Goal: Task Accomplishment & Management: Manage account settings

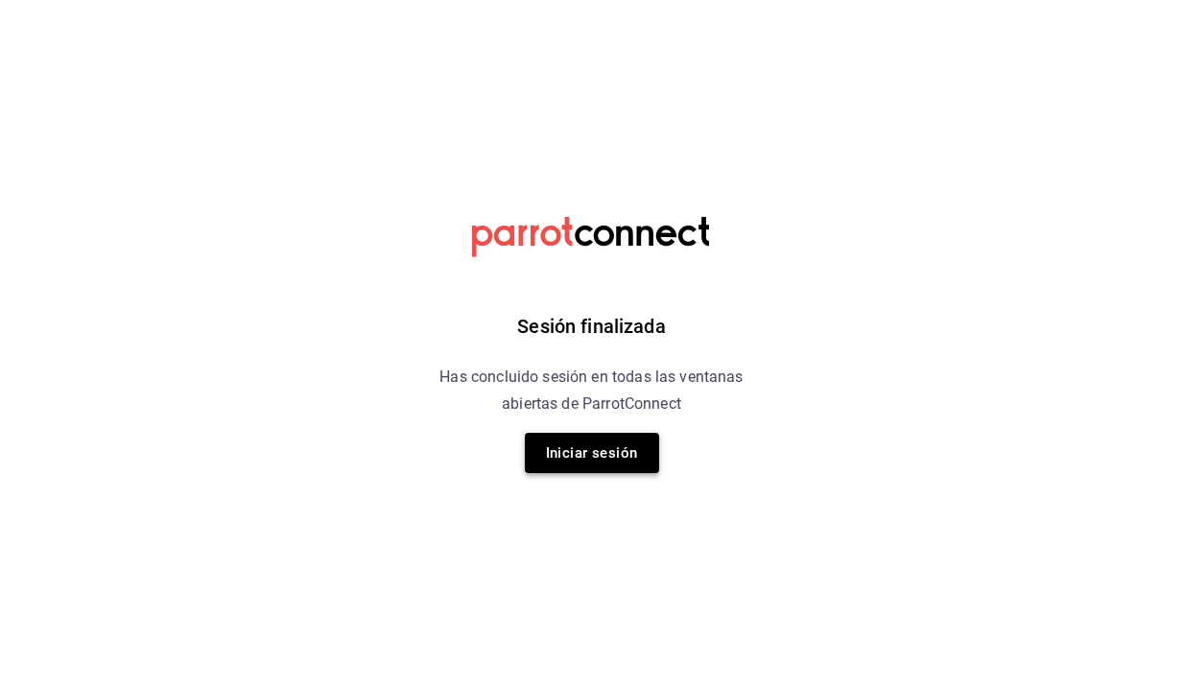
click at [589, 452] on button "Iniciar sesión" at bounding box center [592, 453] width 134 height 40
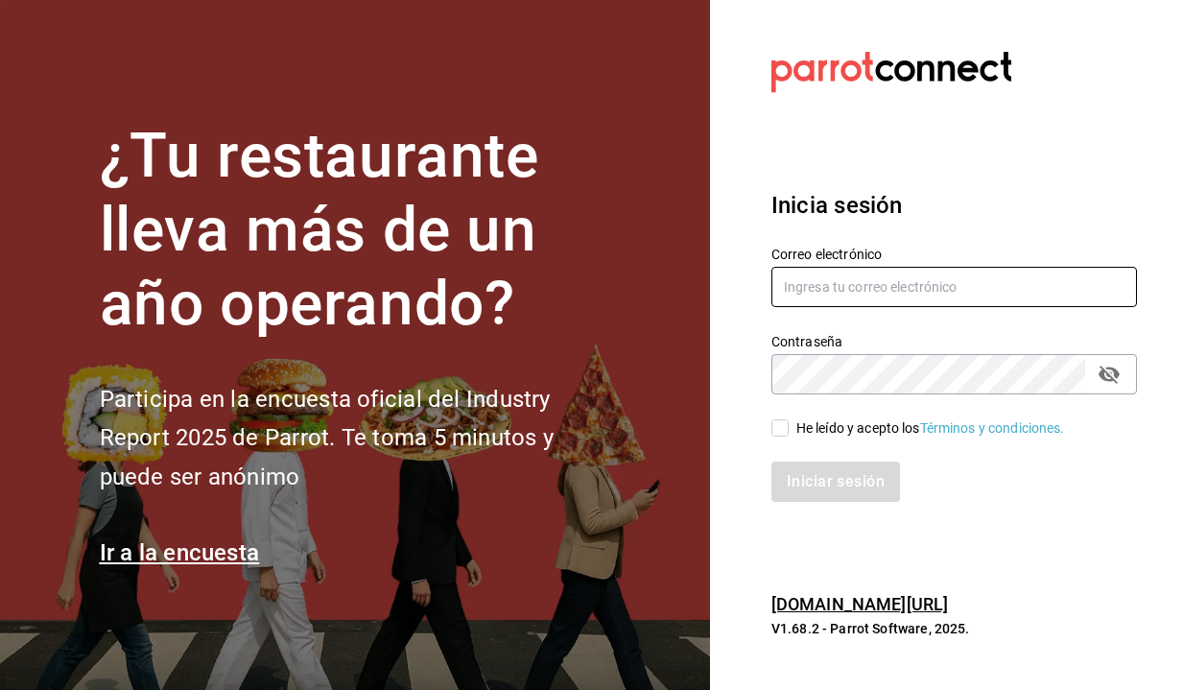
click at [811, 296] on input "text" at bounding box center [955, 287] width 366 height 40
type input "[PERSON_NAME][EMAIL_ADDRESS][DOMAIN_NAME]"
click at [796, 344] on label "Contraseña" at bounding box center [955, 341] width 366 height 13
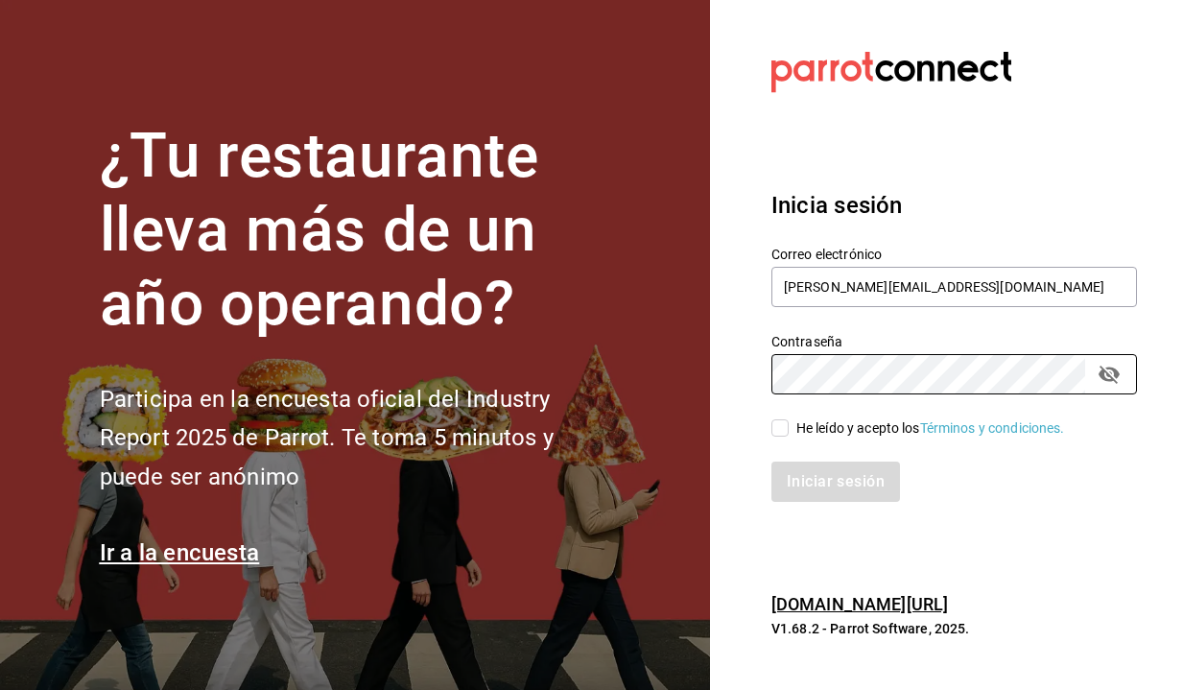
click at [768, 428] on div "He leído y acepto los Términos y condiciones." at bounding box center [942, 416] width 389 height 44
click at [774, 428] on input "He leído y acepto los Términos y condiciones." at bounding box center [780, 427] width 17 height 17
checkbox input "true"
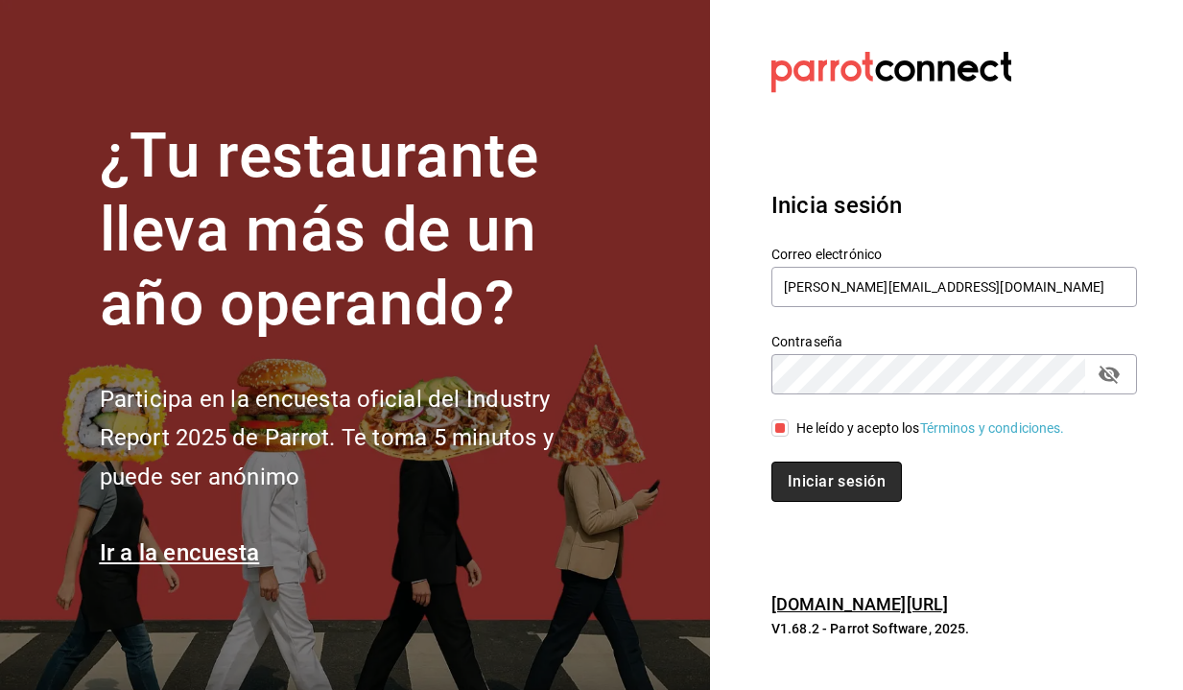
click at [798, 470] on button "Iniciar sesión" at bounding box center [837, 482] width 131 height 40
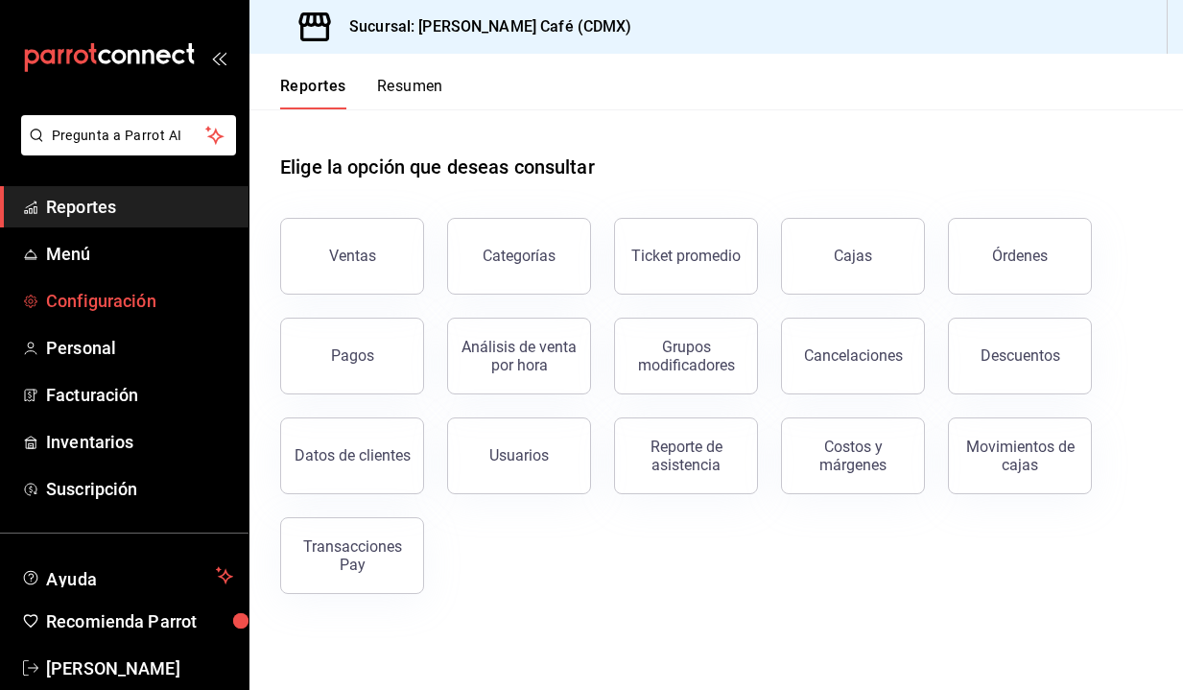
click at [112, 296] on span "Configuración" at bounding box center [139, 301] width 187 height 26
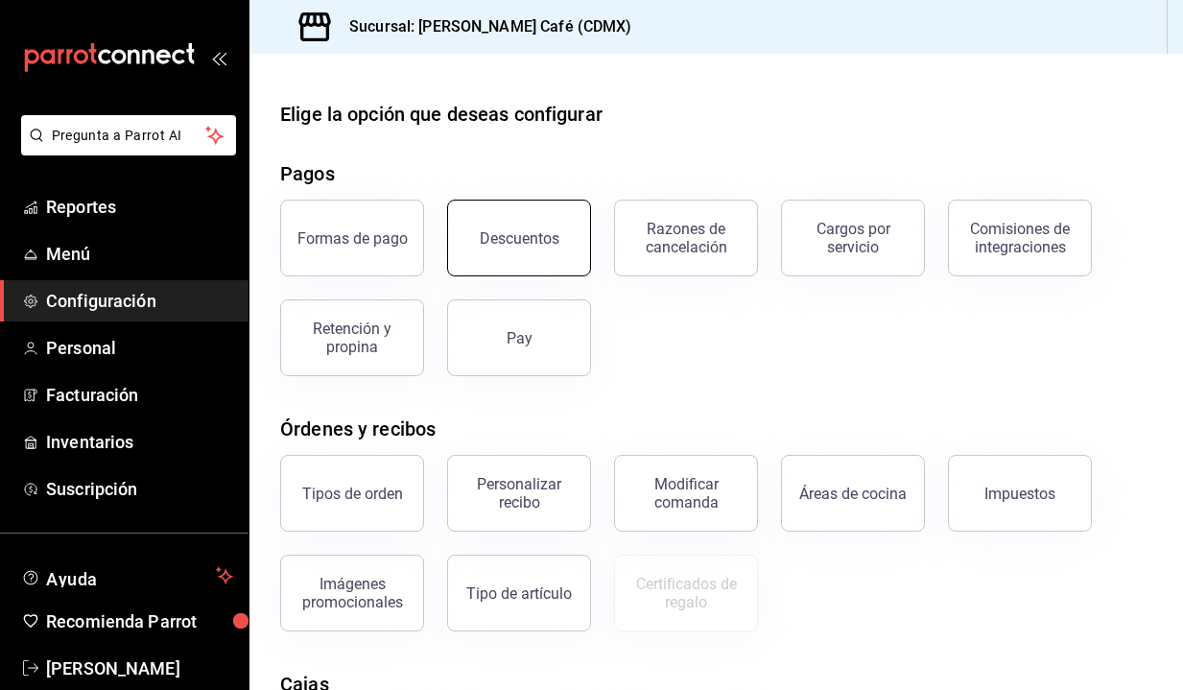
click at [507, 250] on button "Descuentos" at bounding box center [519, 238] width 144 height 77
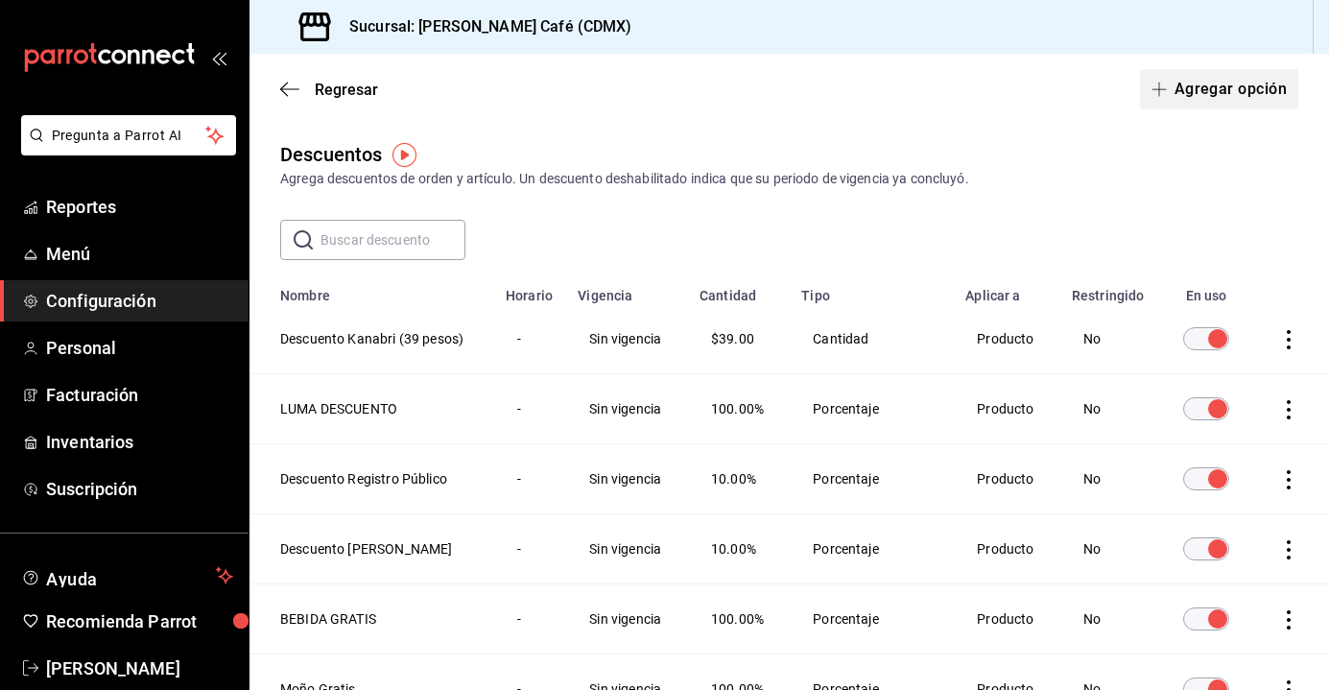
click at [1182, 93] on button "Agregar opción" at bounding box center [1219, 89] width 158 height 40
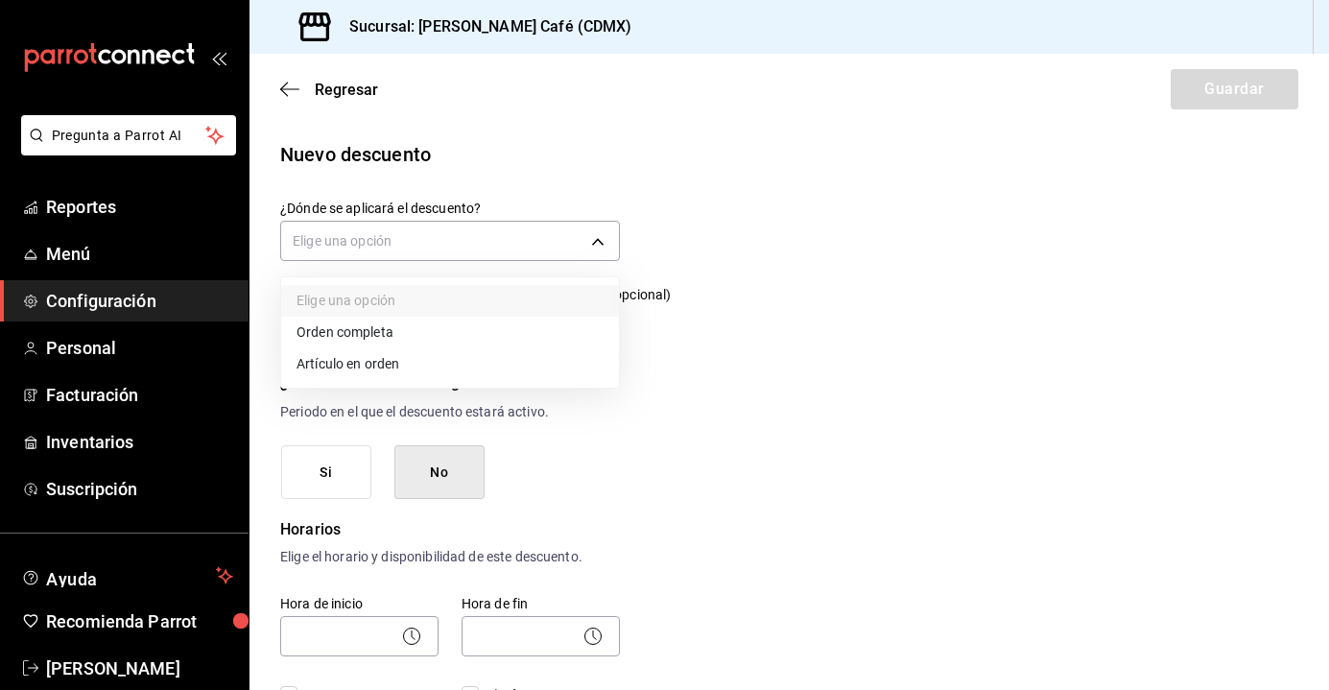
click at [407, 247] on body "Pregunta a Parrot AI Reportes Menú Configuración Personal Facturación Inventari…" at bounding box center [664, 345] width 1329 height 690
click at [423, 359] on li "Artículo en orden" at bounding box center [450, 364] width 338 height 32
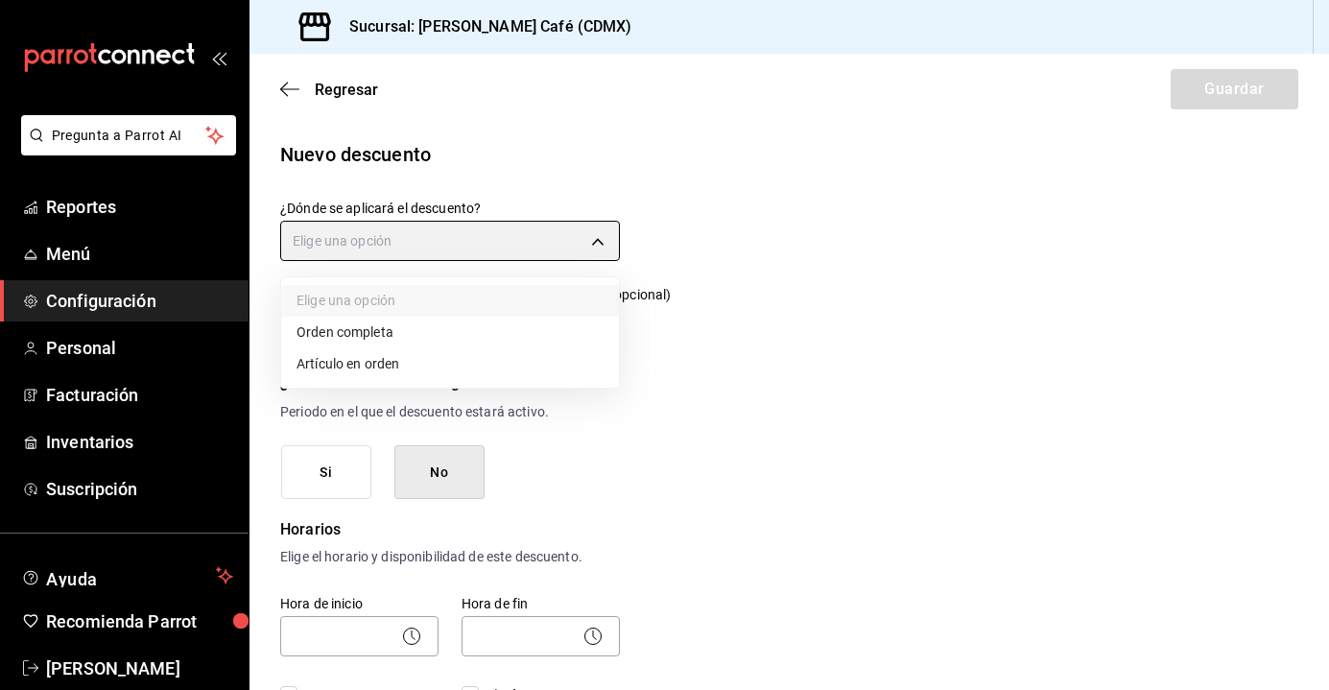
type input "ORDER_ITEM"
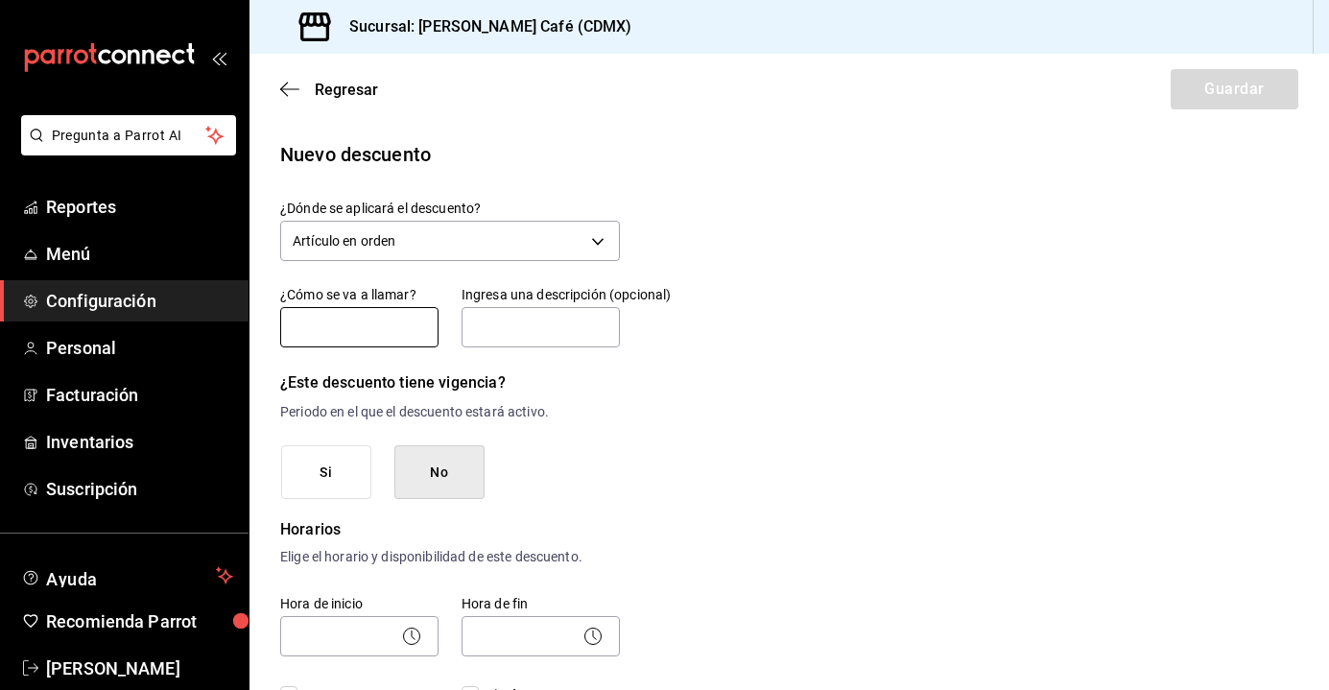
click at [380, 337] on input "text" at bounding box center [359, 327] width 158 height 40
type input "D"
type input "SENADO Descuento"
click at [540, 330] on input "text" at bounding box center [541, 327] width 158 height 40
type input "SÓLO BEBIDAS - 10%"
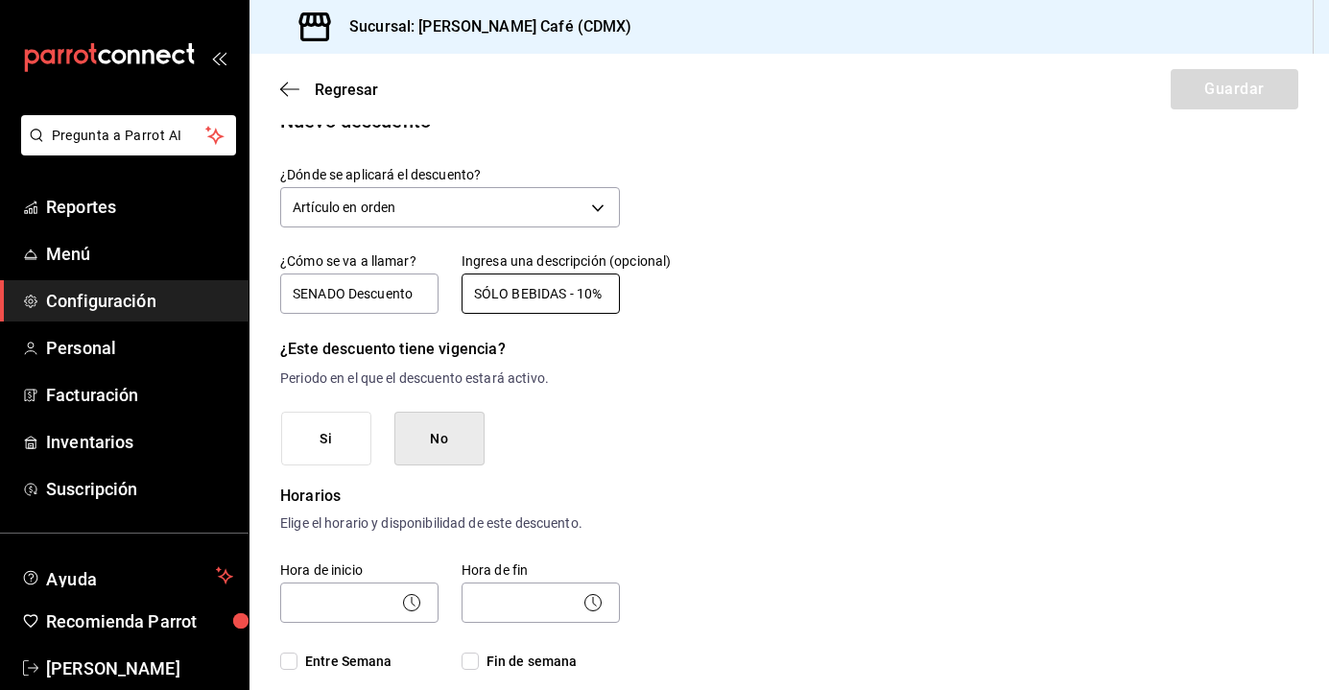
scroll to position [45, 0]
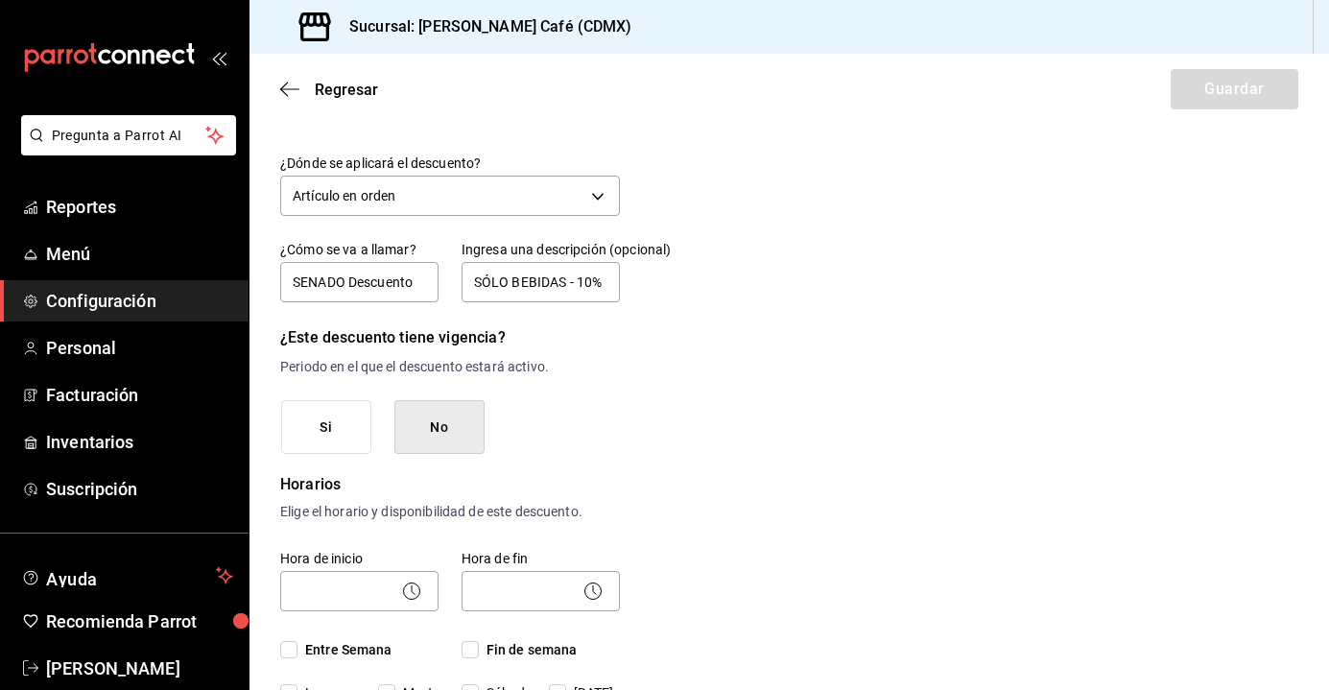
click at [432, 424] on button "No" at bounding box center [439, 427] width 90 height 55
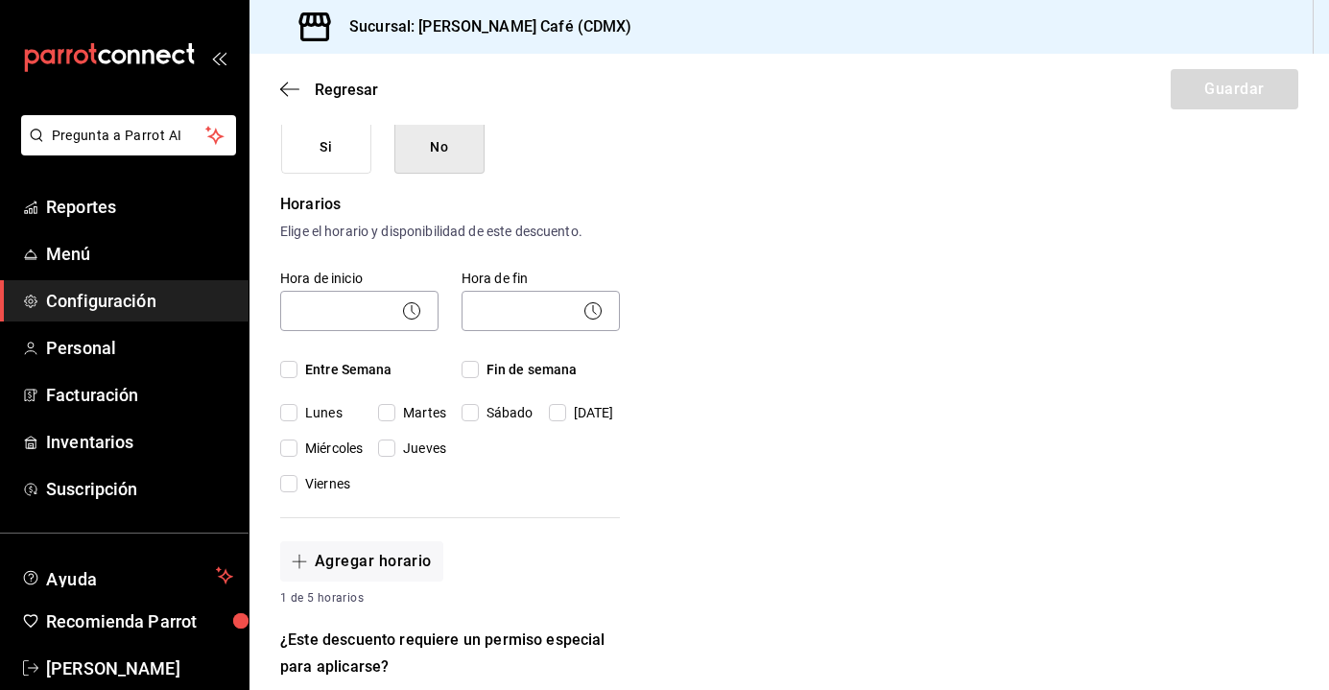
scroll to position [343, 0]
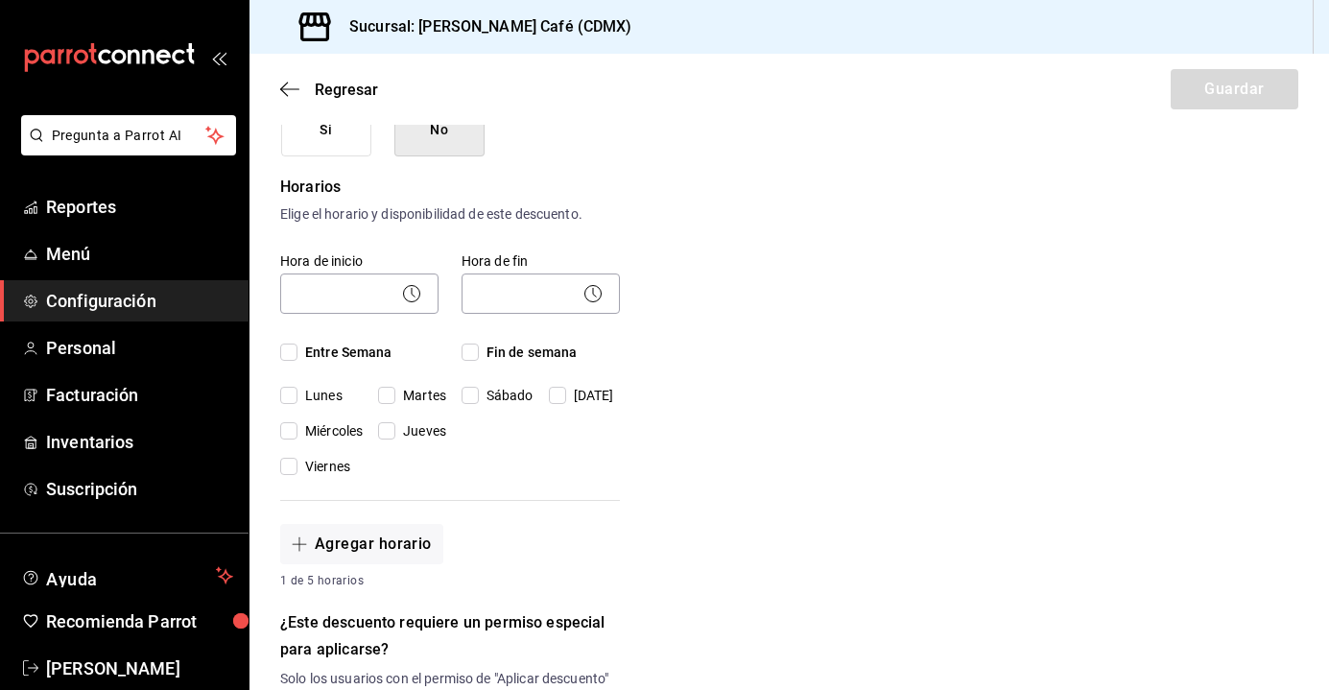
click at [292, 349] on input "Entre Semana" at bounding box center [288, 352] width 17 height 17
checkbox input "true"
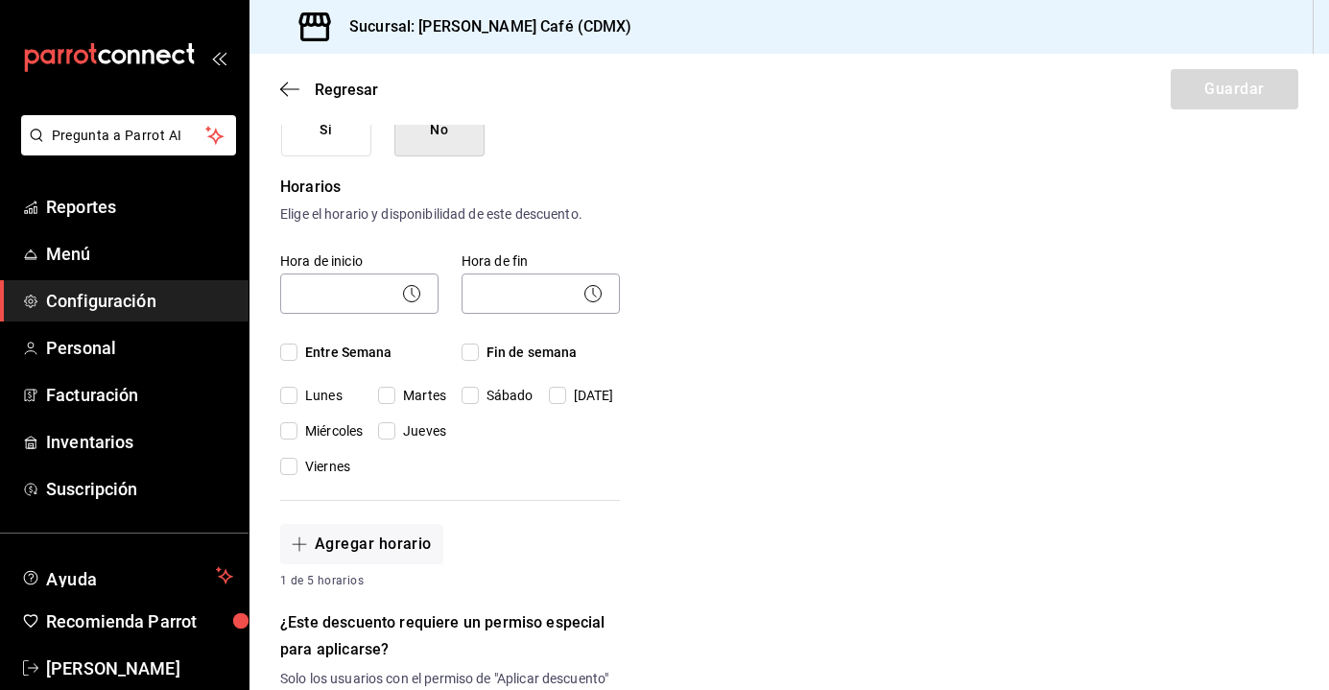
checkbox input "true"
click at [463, 354] on input "Fin de semana" at bounding box center [470, 352] width 17 height 17
checkbox input "true"
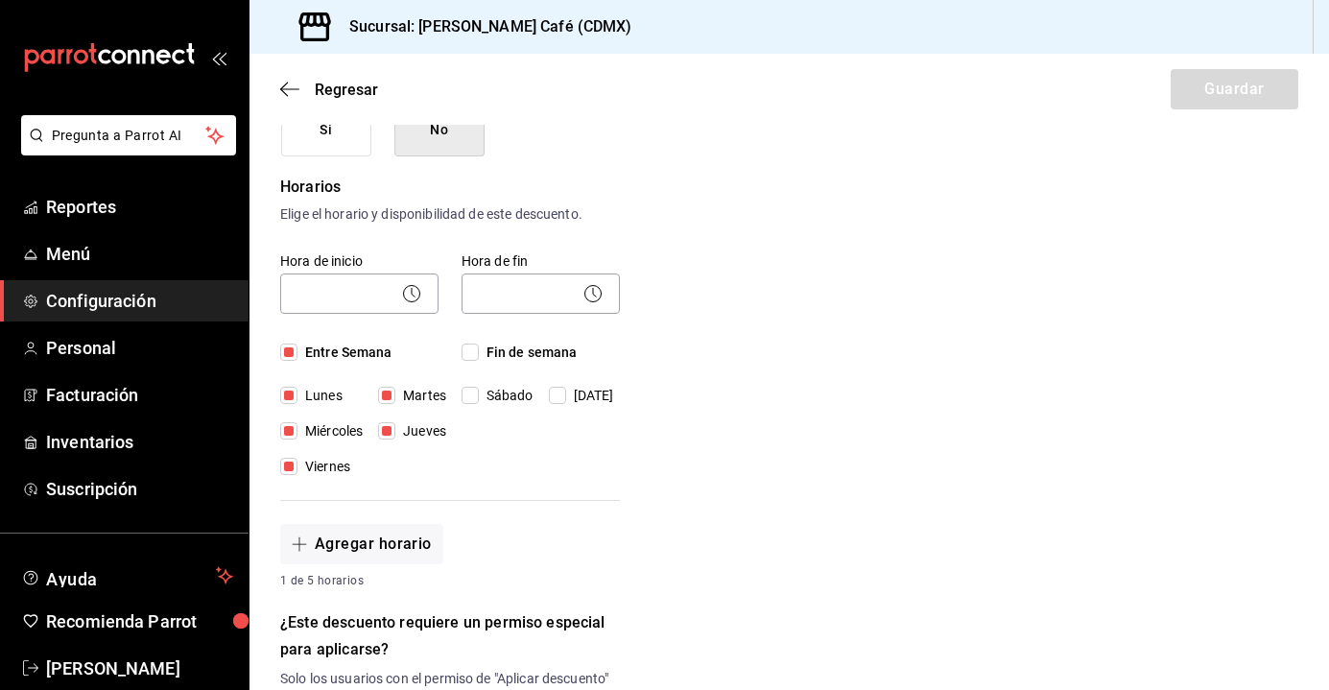
checkbox input "true"
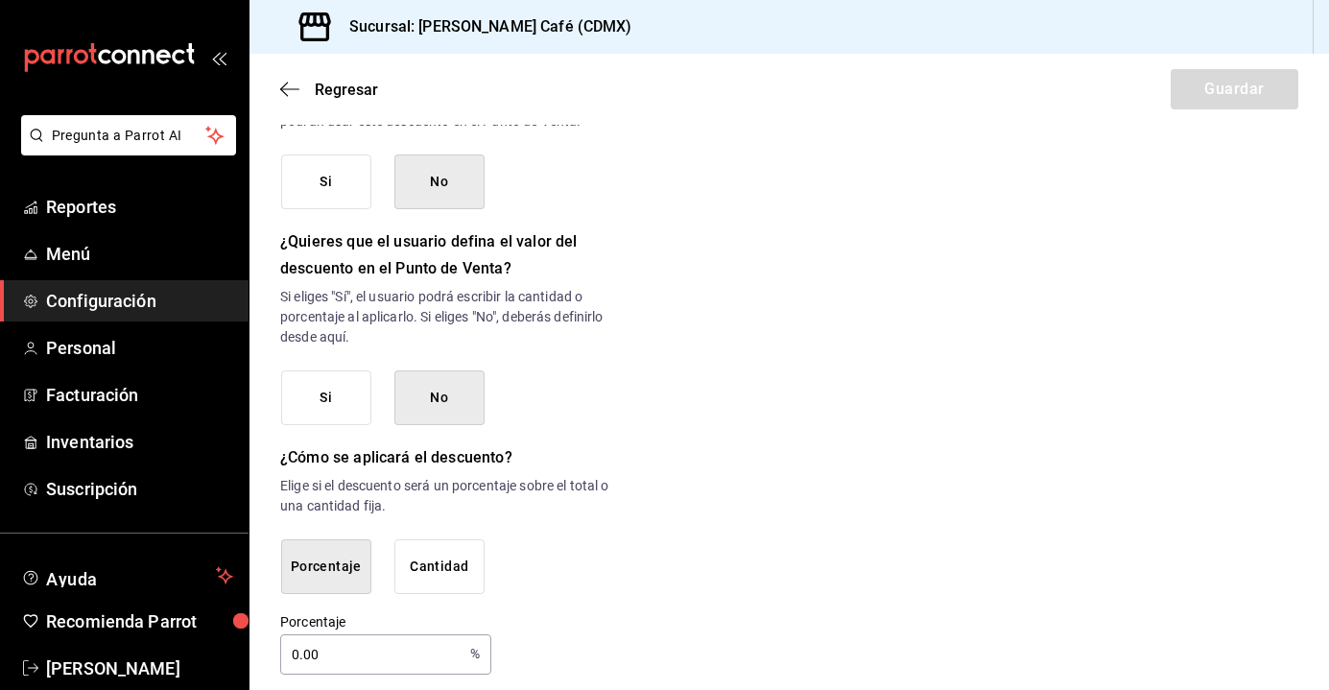
scroll to position [936, 0]
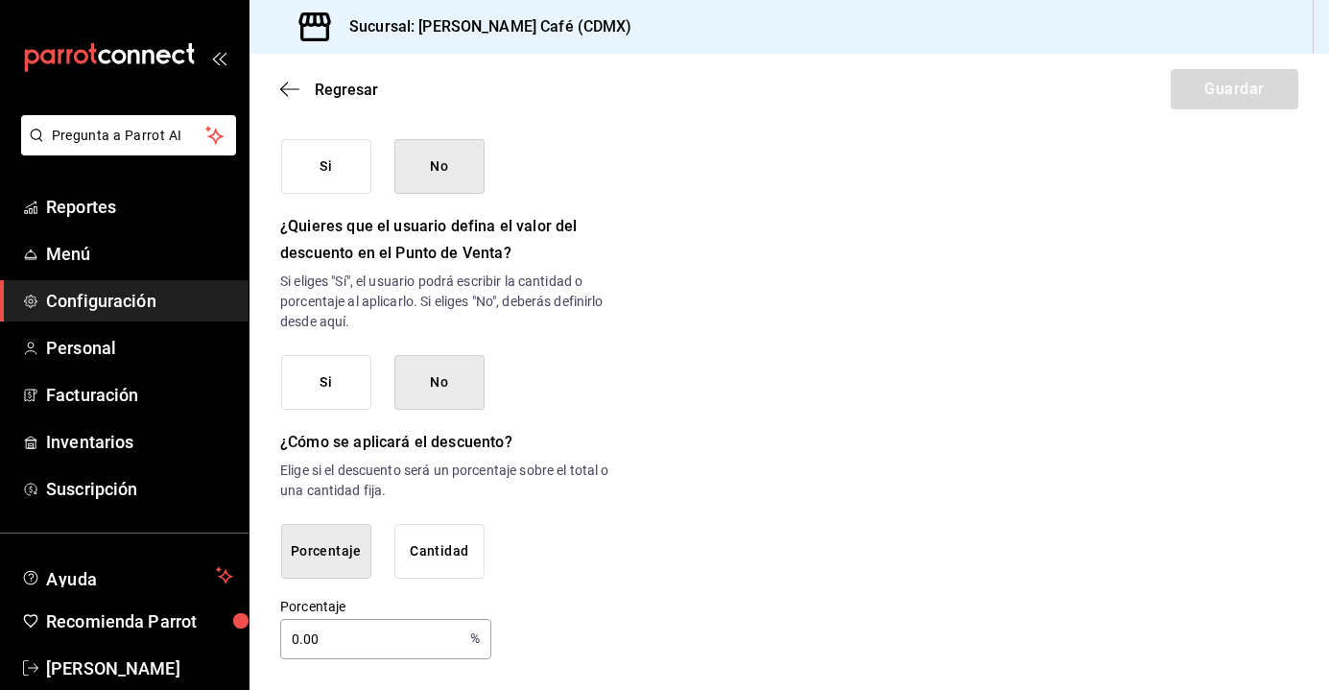
click at [296, 636] on input "0.00" at bounding box center [371, 639] width 182 height 38
type input "10"
click at [596, 558] on div "Porcentaje Cantidad" at bounding box center [450, 551] width 339 height 55
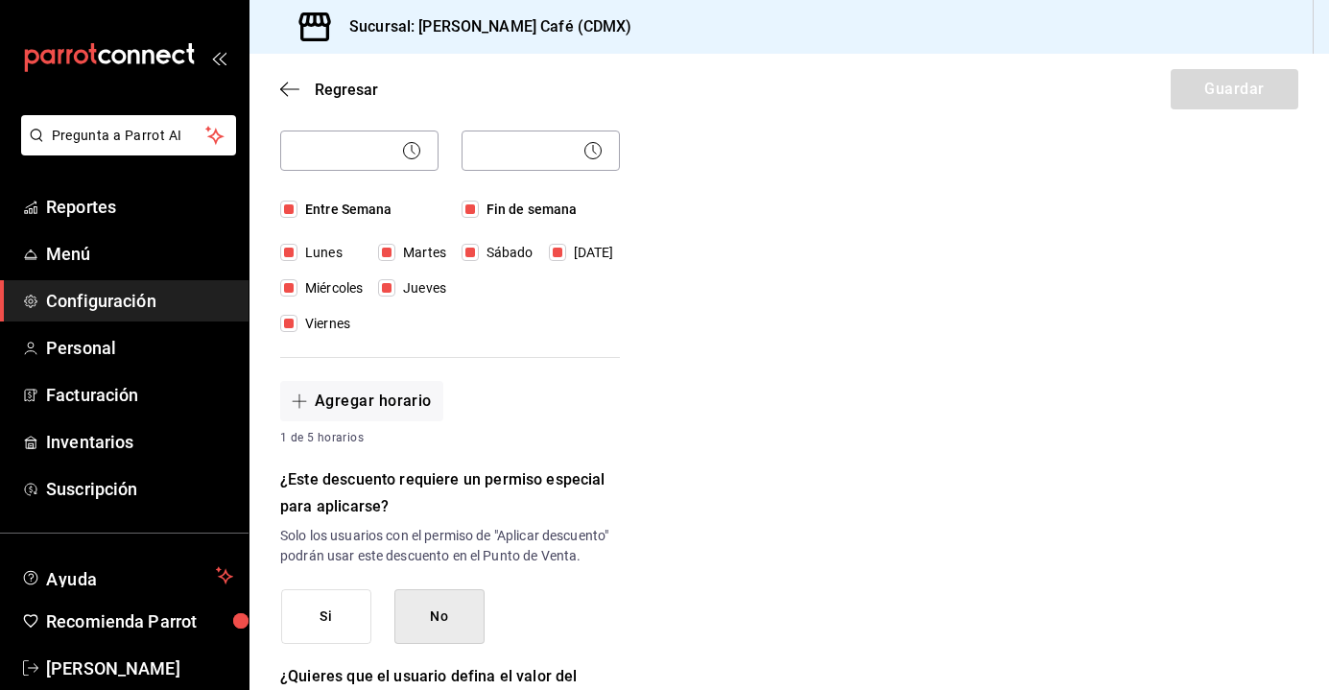
scroll to position [439, 0]
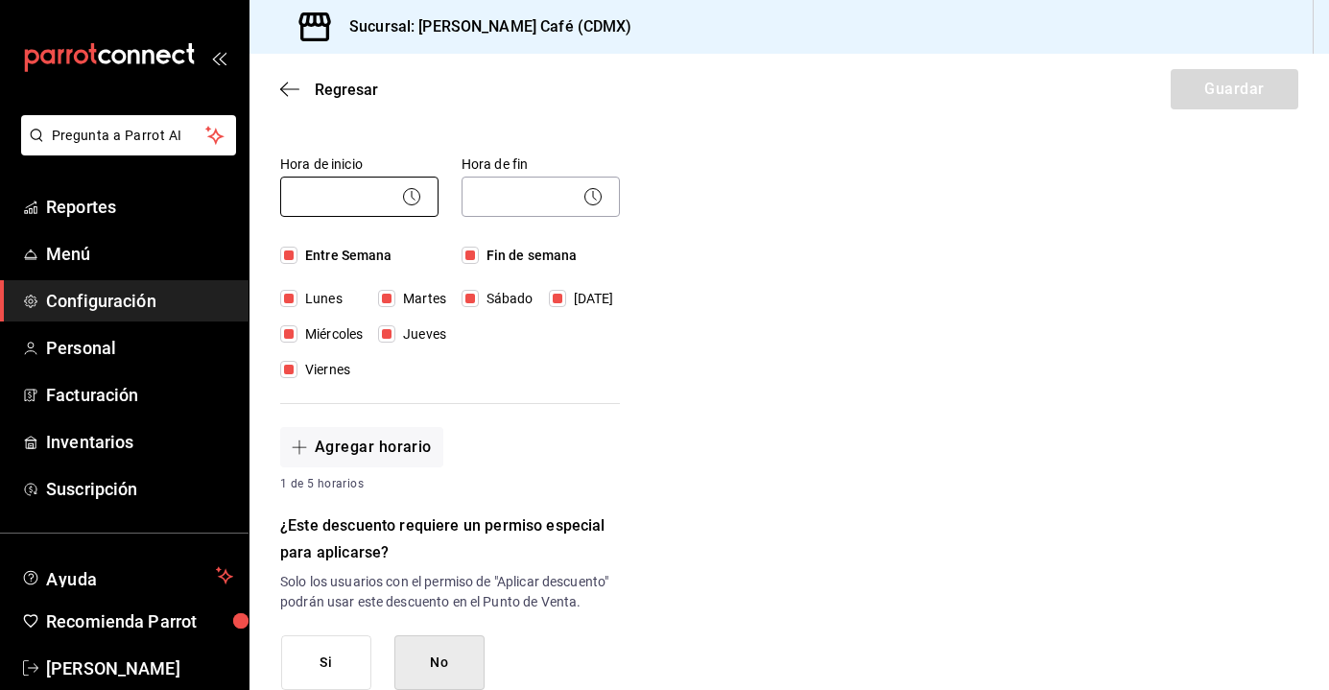
click at [364, 195] on body "Pregunta a Parrot AI Reportes Menú Configuración Personal Facturación Inventari…" at bounding box center [664, 345] width 1329 height 690
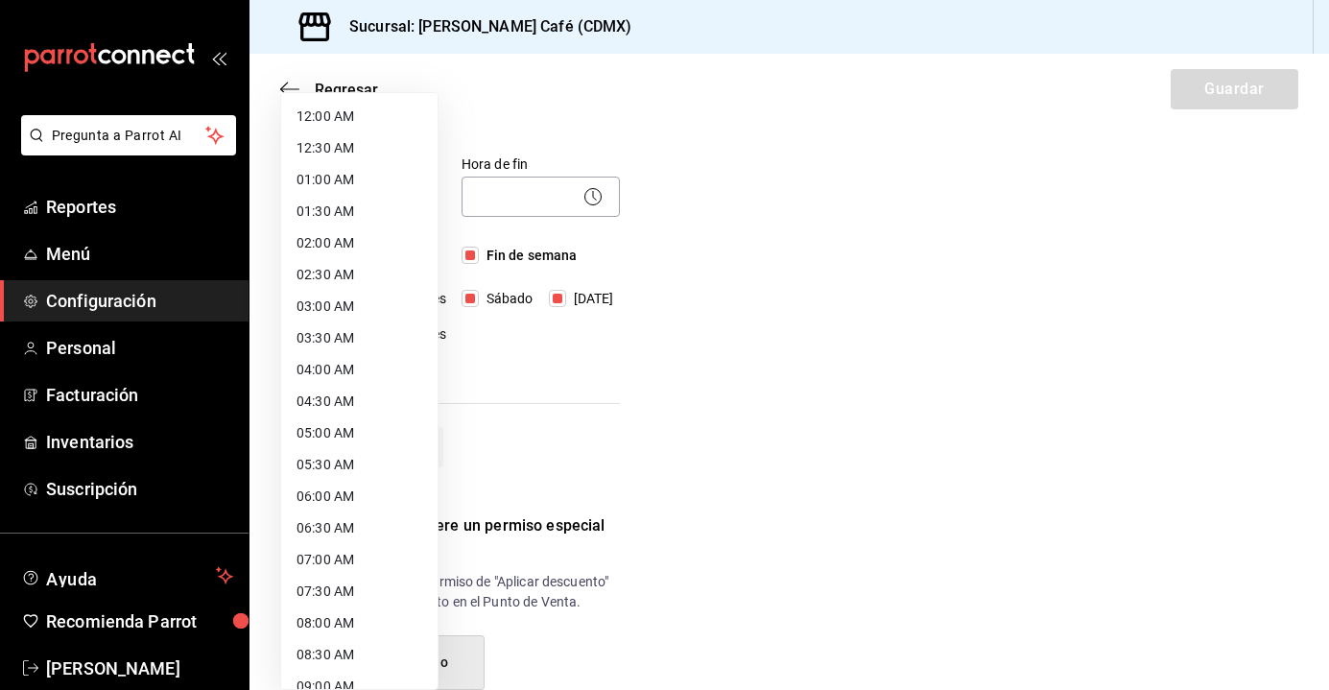
click at [334, 566] on li "07:00 AM" at bounding box center [359, 560] width 156 height 32
type input "07:00"
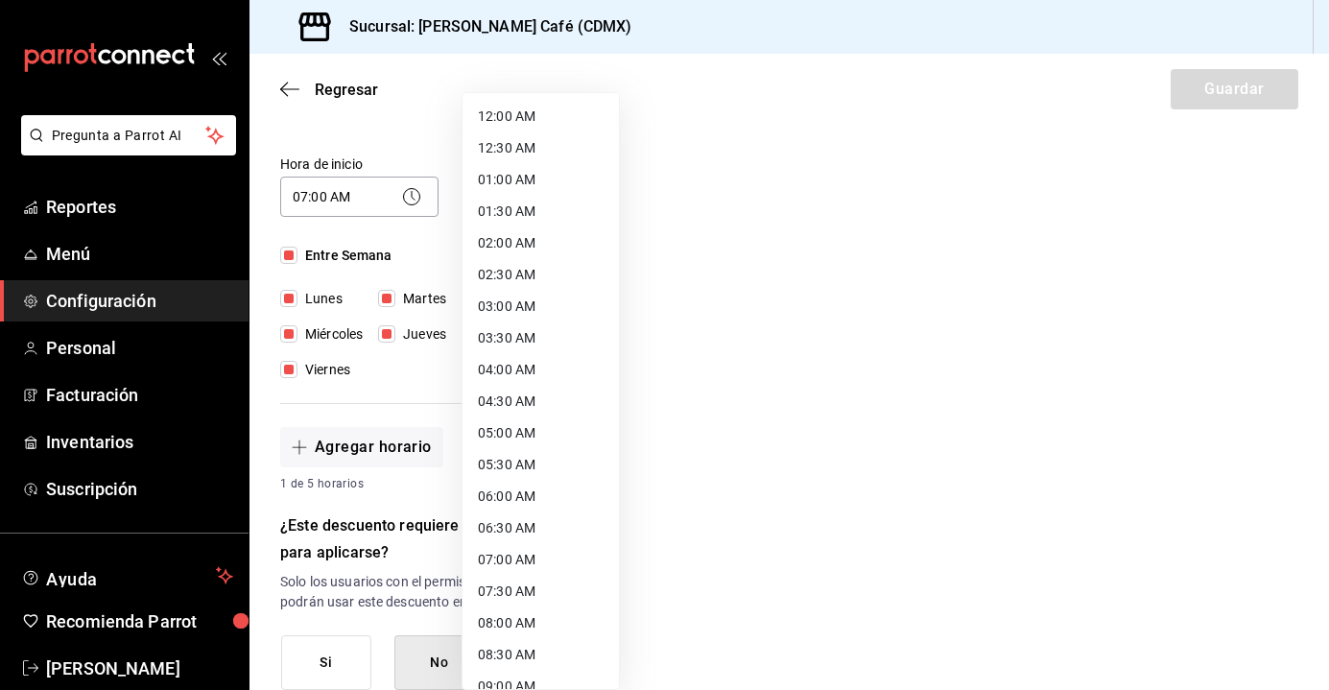
click at [539, 179] on body "Pregunta a Parrot AI Reportes Menú Configuración Personal Facturación Inventari…" at bounding box center [664, 345] width 1329 height 690
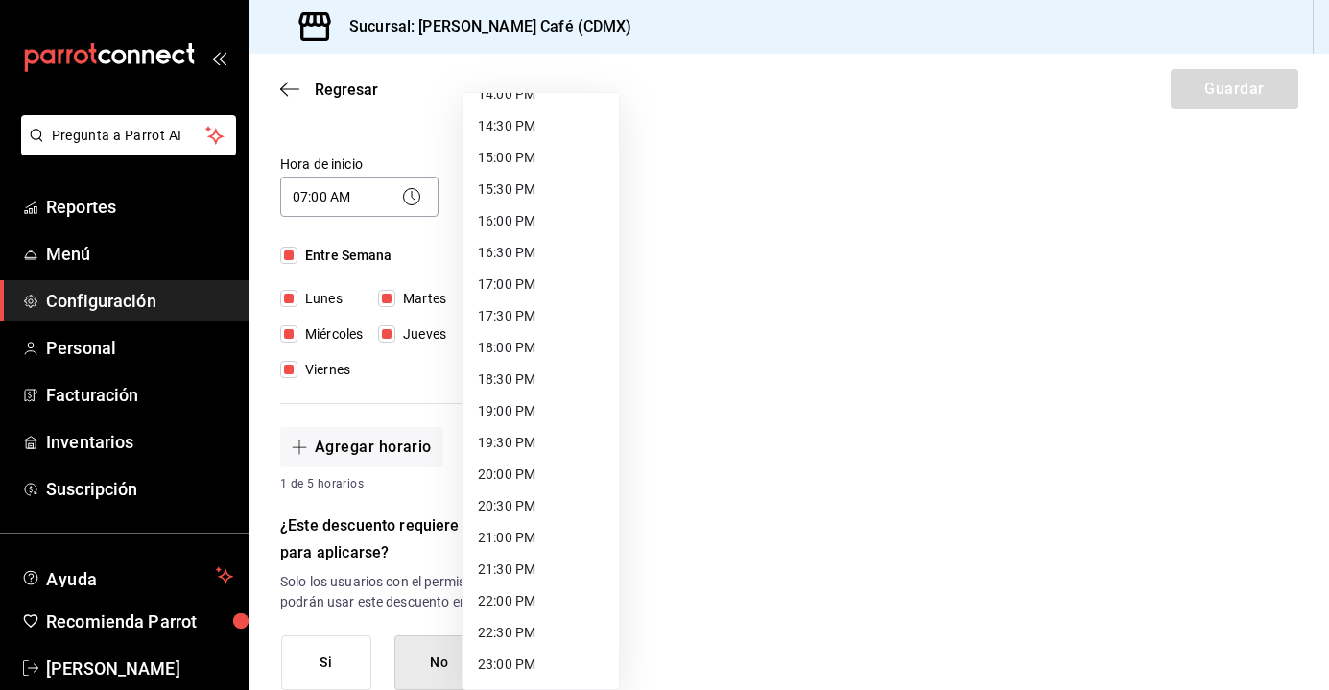
scroll to position [954, 0]
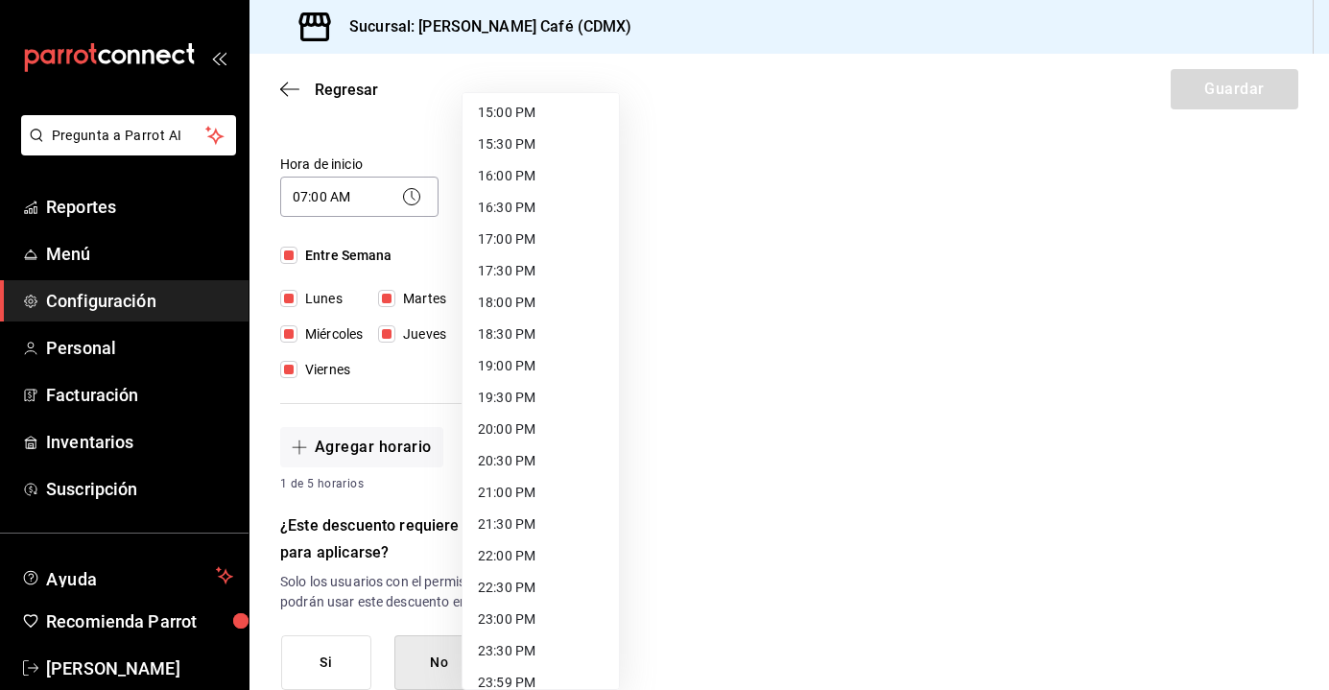
click at [514, 366] on li "19:00 PM" at bounding box center [541, 366] width 156 height 32
type input "19:00"
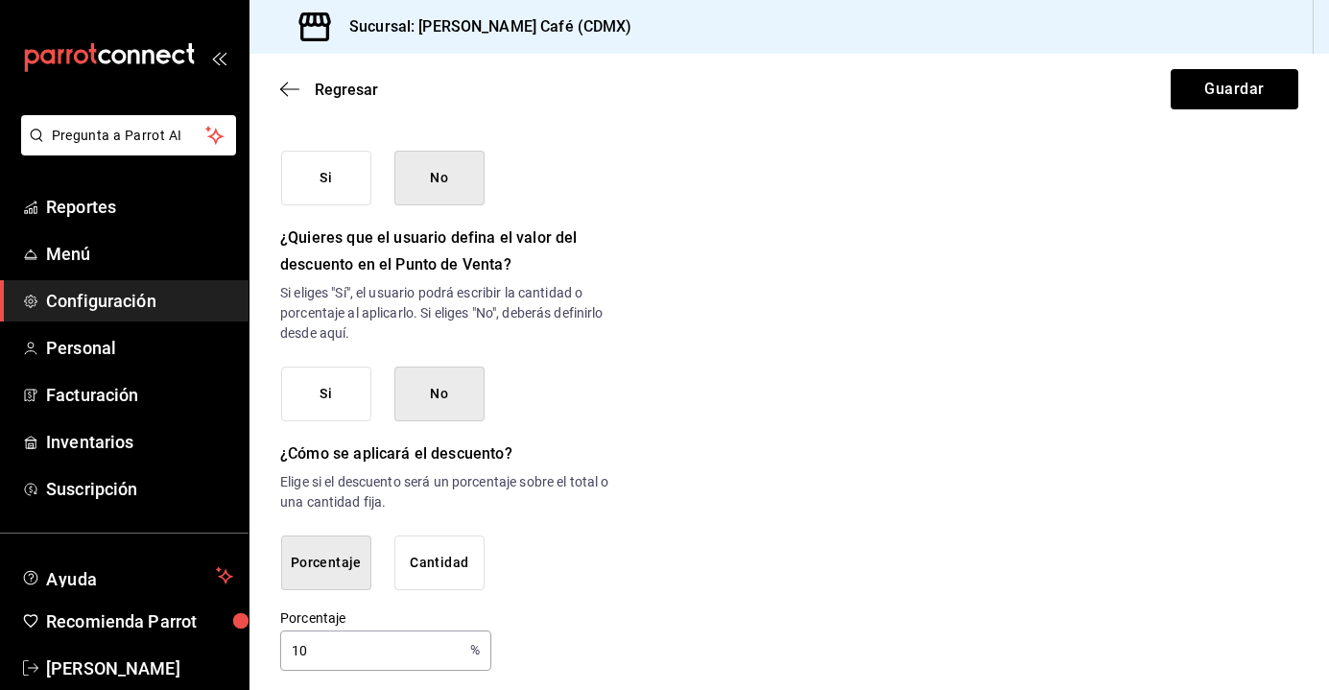
scroll to position [936, 0]
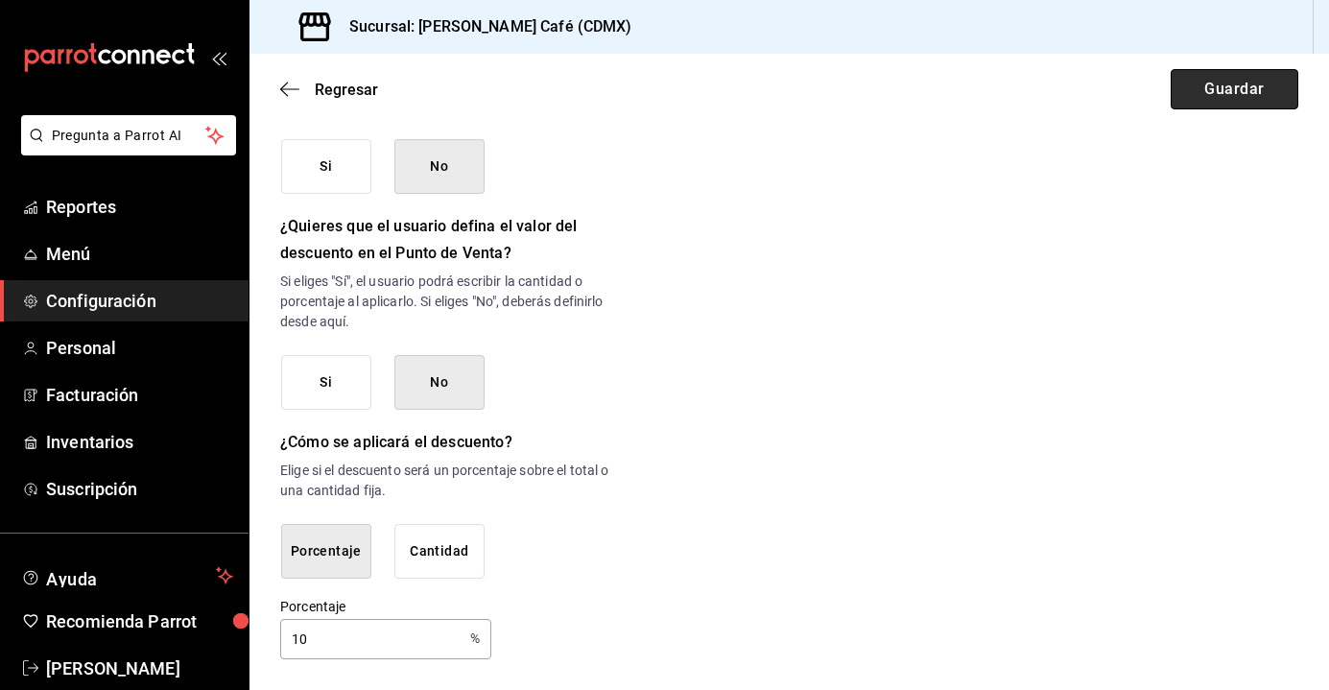
click at [1182, 91] on button "Guardar" at bounding box center [1235, 89] width 128 height 40
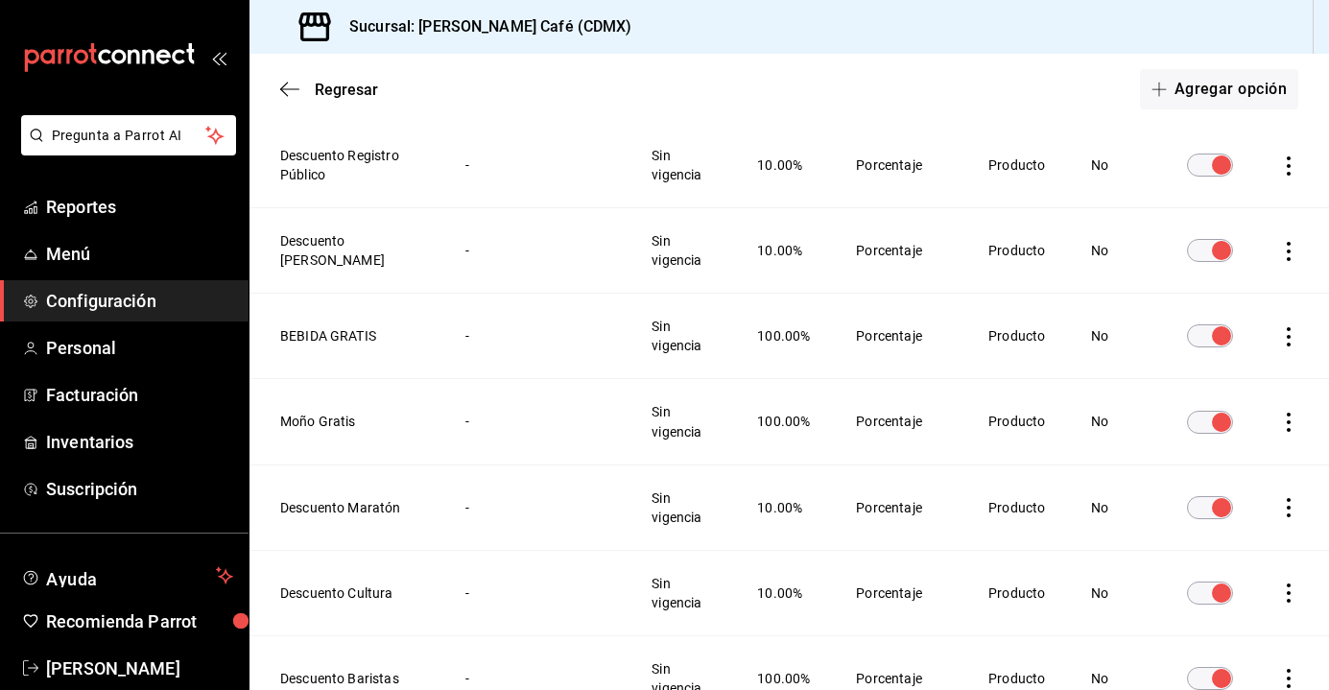
scroll to position [412, 0]
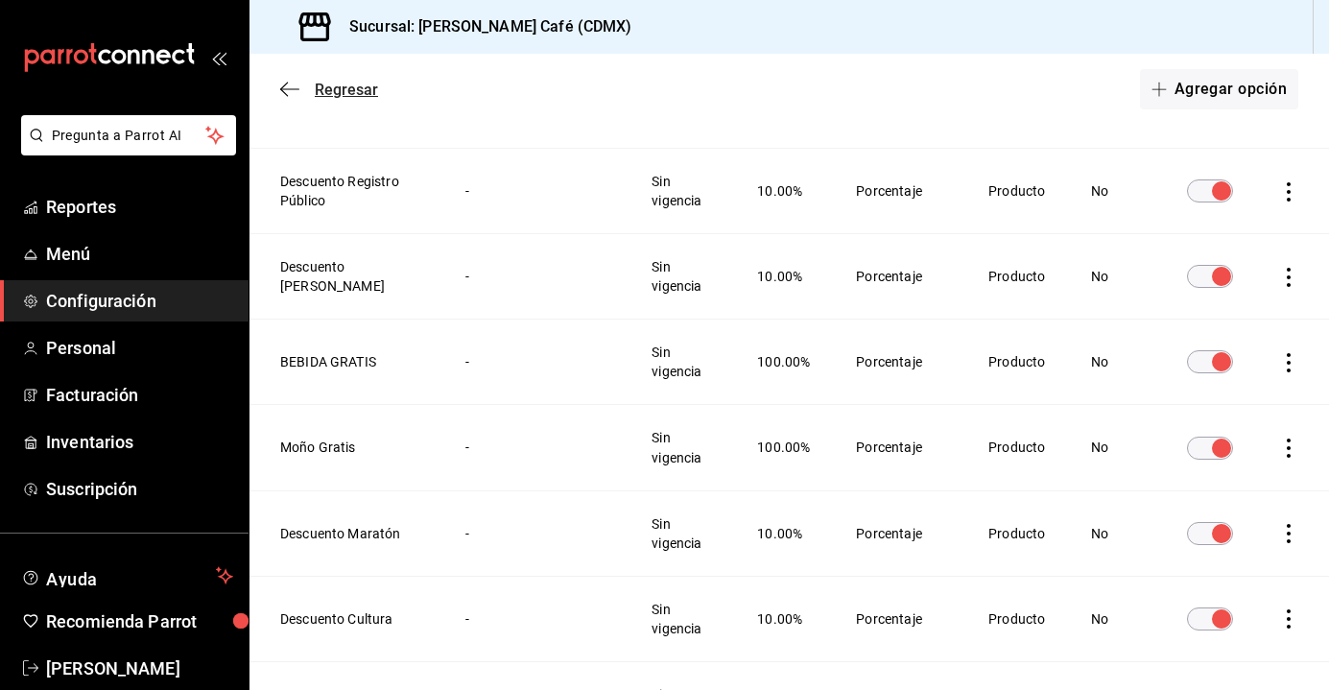
click at [342, 97] on span "Regresar" at bounding box center [346, 90] width 63 height 18
